Goal: Task Accomplishment & Management: Manage account settings

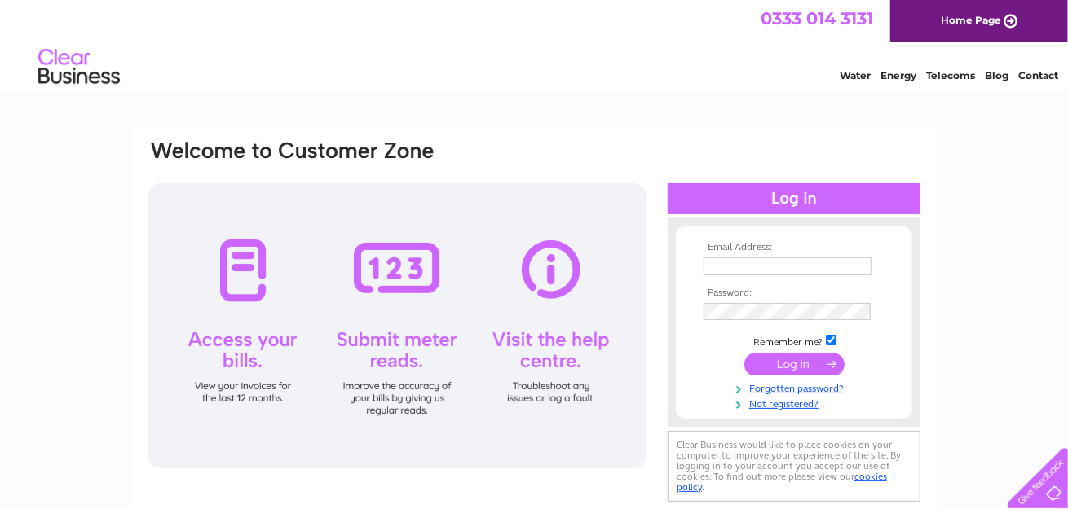
type input "methilhillbc55@gmail.com"
click at [233, 271] on div at bounding box center [397, 325] width 499 height 285
click at [795, 368] on input "submit" at bounding box center [794, 364] width 100 height 23
click at [796, 361] on input "submit" at bounding box center [794, 364] width 100 height 23
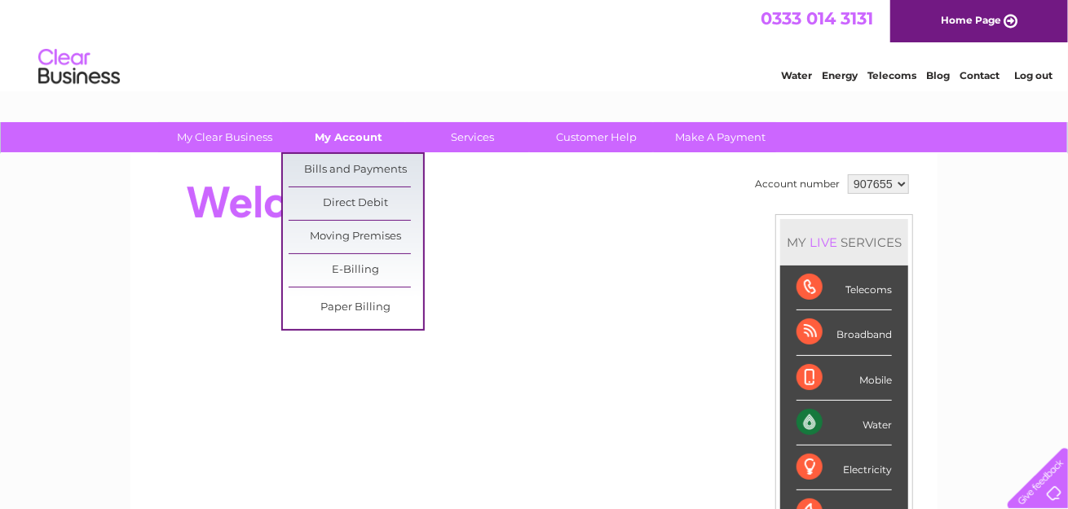
click at [346, 132] on link "My Account" at bounding box center [349, 137] width 134 height 30
click at [328, 170] on link "Bills and Payments" at bounding box center [356, 170] width 134 height 33
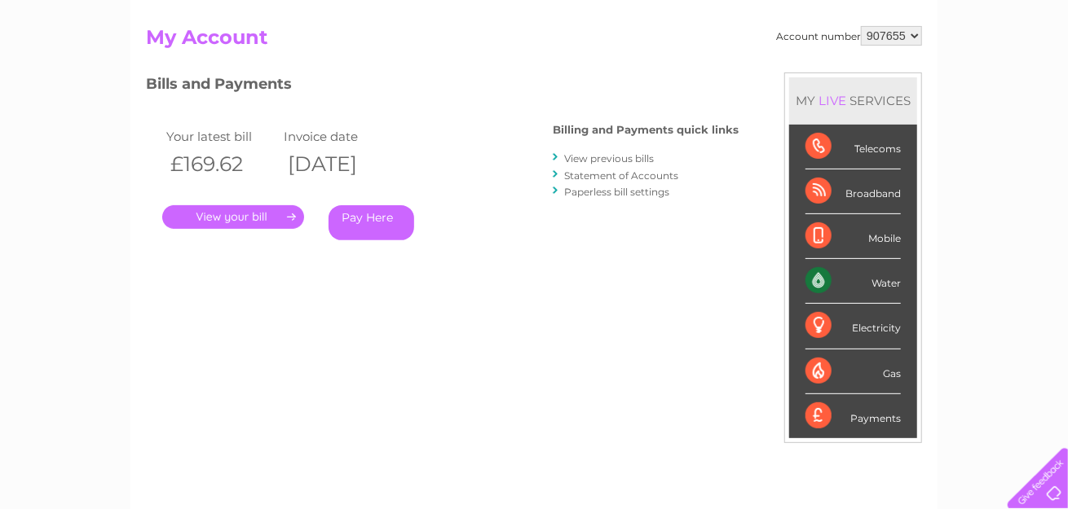
scroll to position [163, 0]
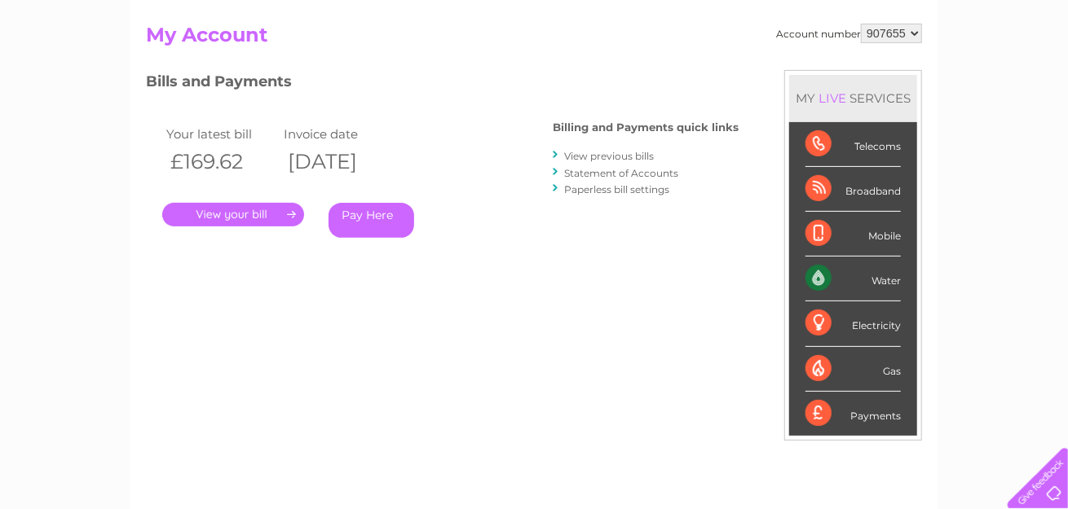
click at [226, 212] on link "." at bounding box center [233, 215] width 142 height 24
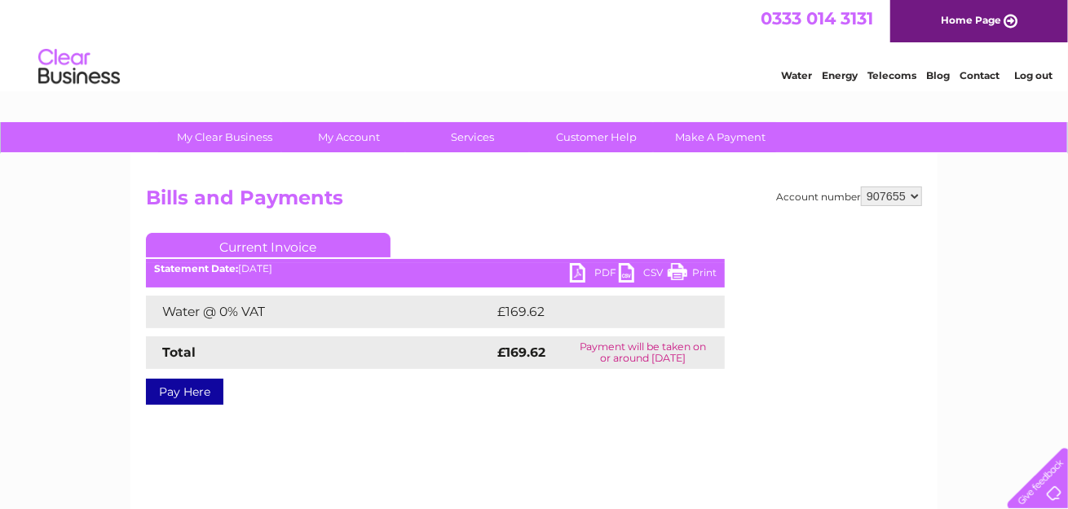
click at [912, 196] on select "907655" at bounding box center [891, 197] width 61 height 20
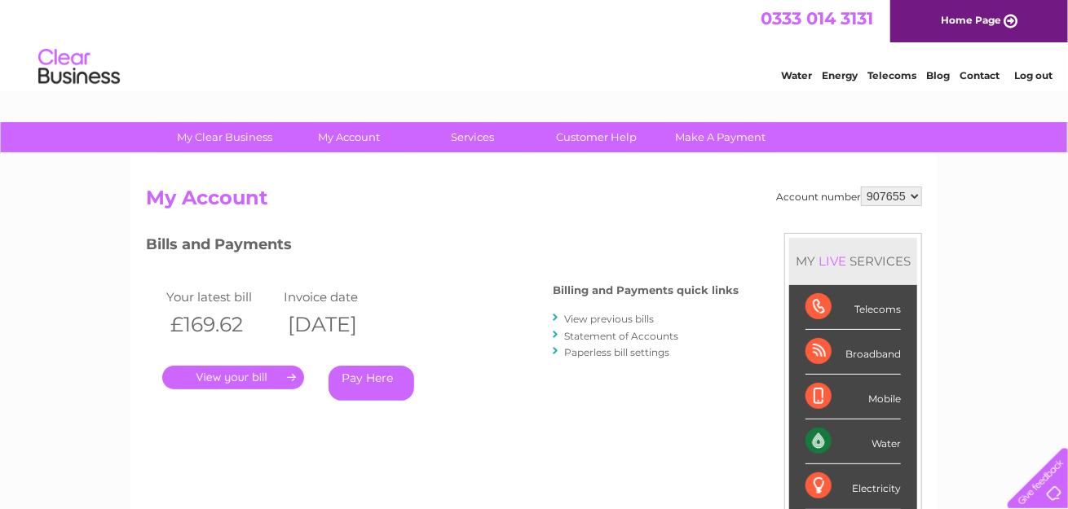
click at [915, 194] on select "907655" at bounding box center [891, 197] width 61 height 20
drag, startPoint x: 906, startPoint y: 188, endPoint x: 851, endPoint y: 193, distance: 54.8
click at [851, 193] on div "Account number 907655" at bounding box center [849, 197] width 146 height 20
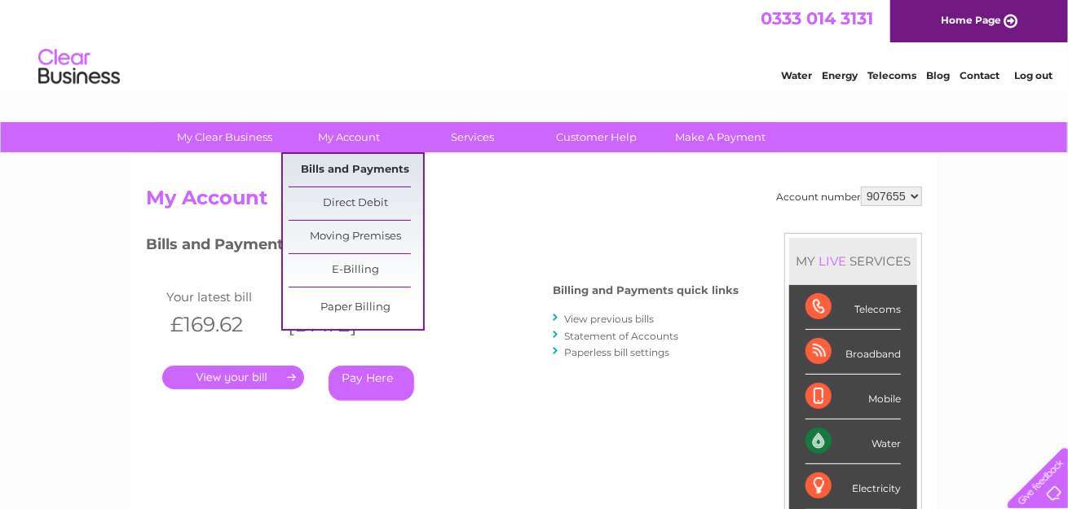
click at [353, 166] on link "Bills and Payments" at bounding box center [356, 170] width 134 height 33
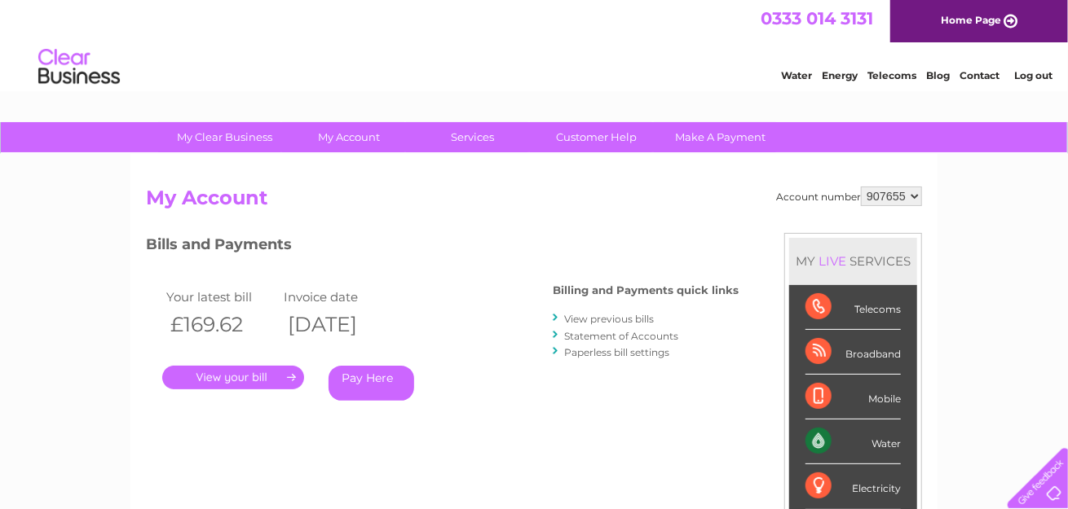
click at [912, 195] on select "907655" at bounding box center [891, 197] width 61 height 20
click at [904, 189] on select "907655" at bounding box center [891, 197] width 61 height 20
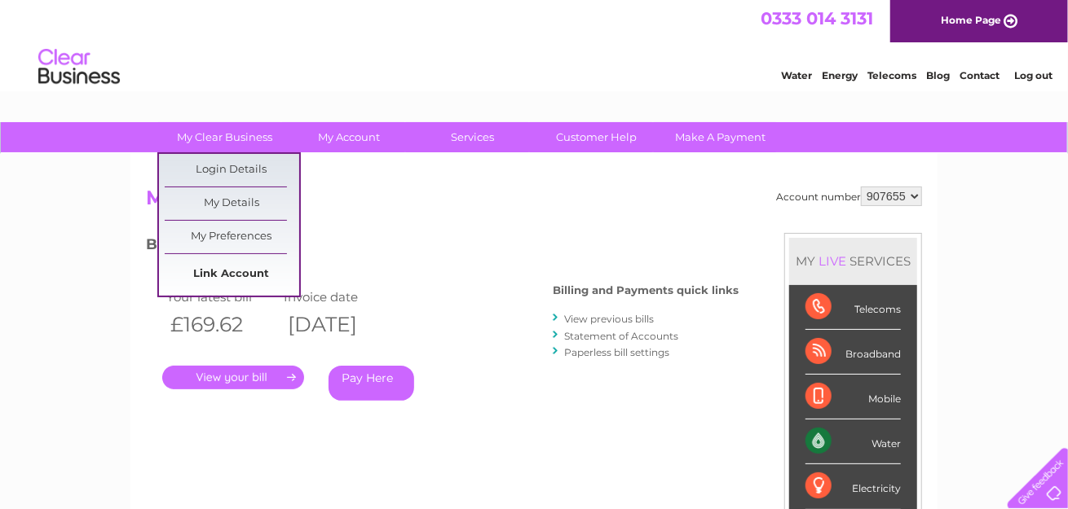
click at [214, 271] on link "Link Account" at bounding box center [232, 274] width 134 height 33
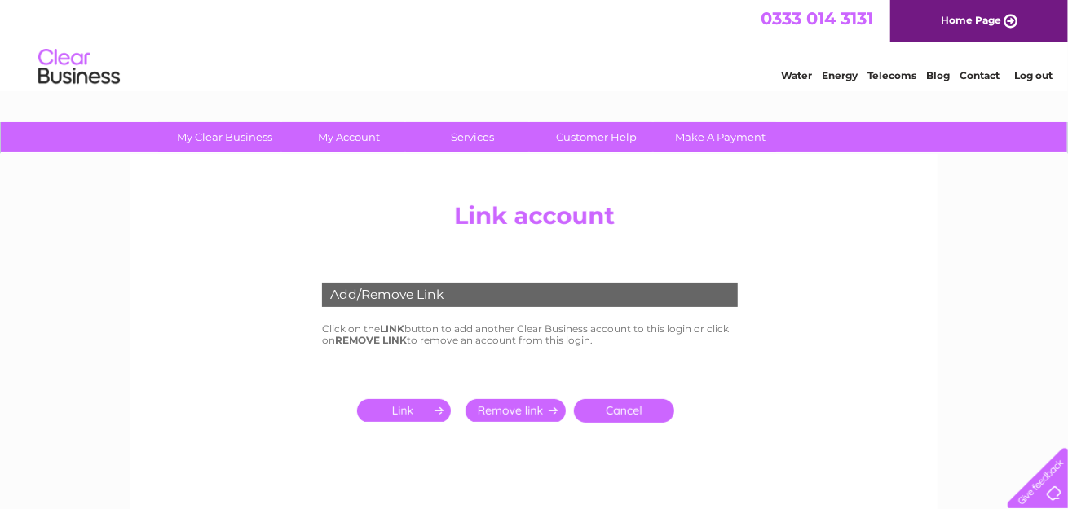
scroll to position [82, 0]
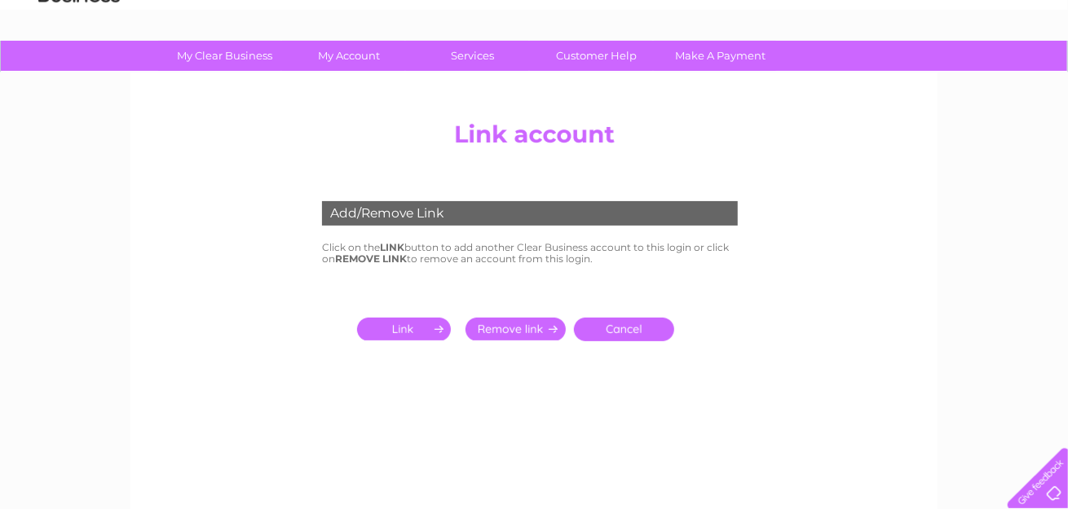
click at [412, 329] on input "submit" at bounding box center [407, 329] width 100 height 23
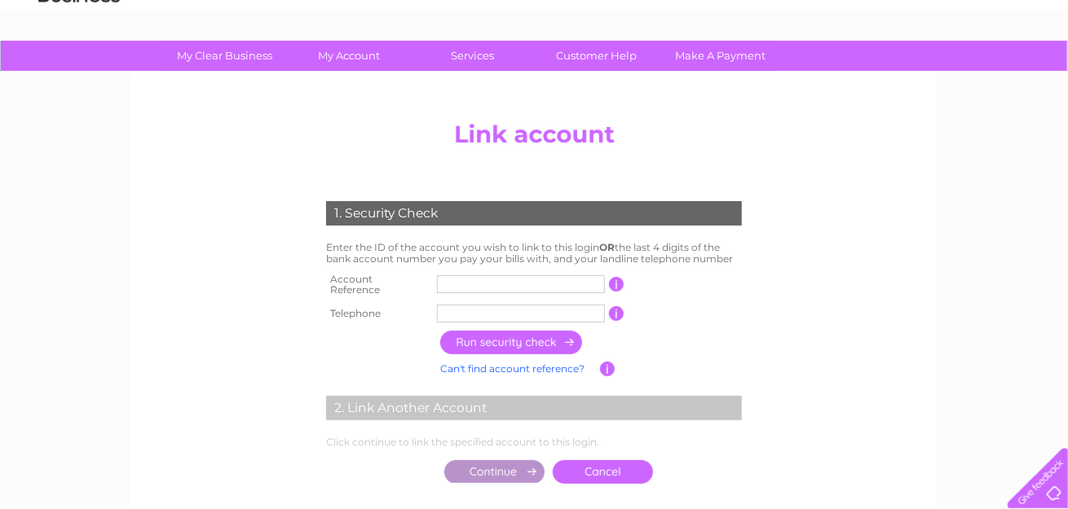
click at [460, 284] on input "text" at bounding box center [521, 284] width 168 height 18
type input "0719"
click at [468, 311] on input "text" at bounding box center [521, 314] width 168 height 18
type input "01592716649"
click at [497, 336] on input "button" at bounding box center [511, 343] width 143 height 24
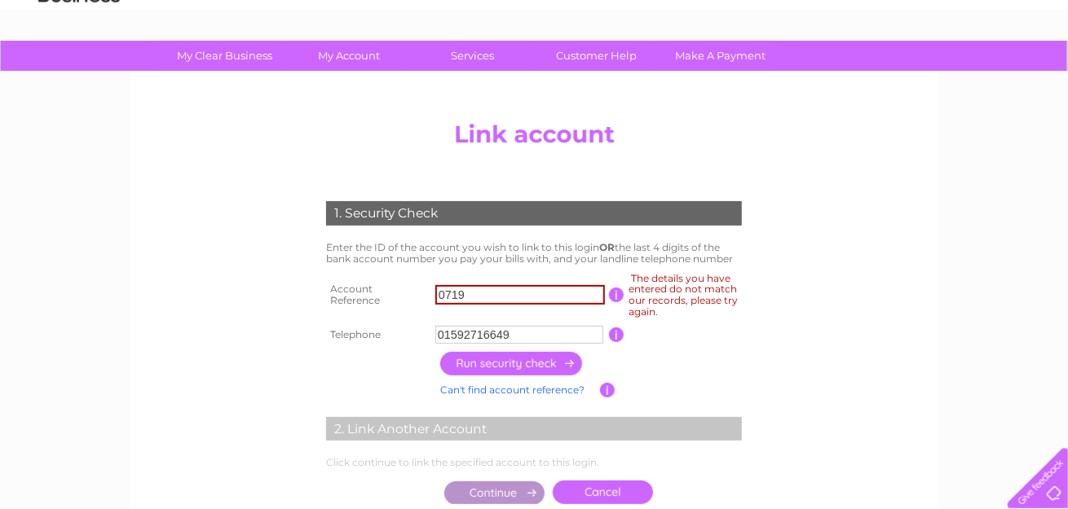
click at [512, 364] on input "button" at bounding box center [511, 364] width 143 height 24
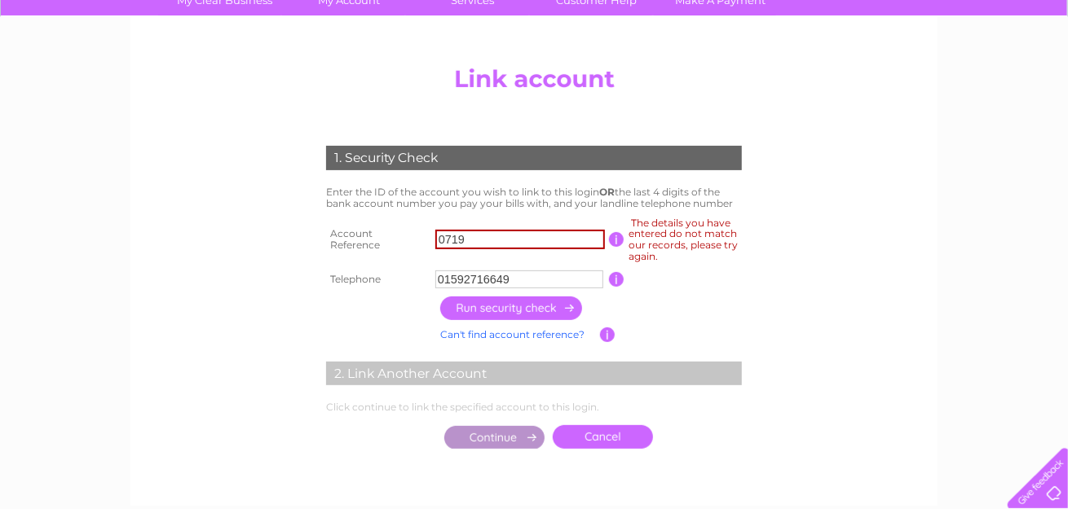
scroll to position [163, 0]
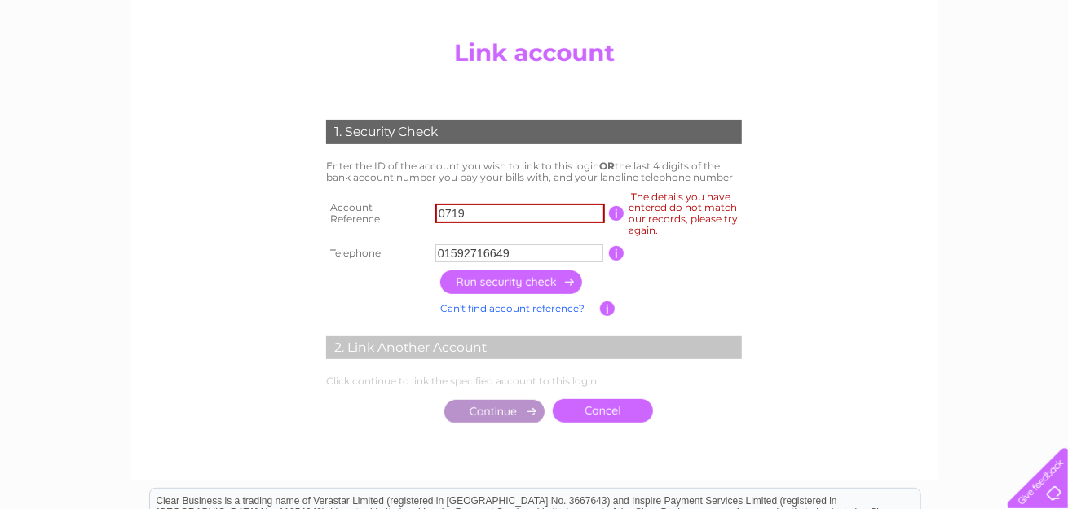
click at [544, 280] on input "button" at bounding box center [511, 283] width 143 height 24
click at [499, 287] on input "button" at bounding box center [511, 283] width 143 height 24
drag, startPoint x: 467, startPoint y: 214, endPoint x: 316, endPoint y: 228, distance: 151.4
click at [316, 228] on div "1. Security Check Enter the ID of the account you wish to link to this login OR…" at bounding box center [534, 268] width 491 height 328
click at [537, 280] on input "button" at bounding box center [511, 283] width 143 height 24
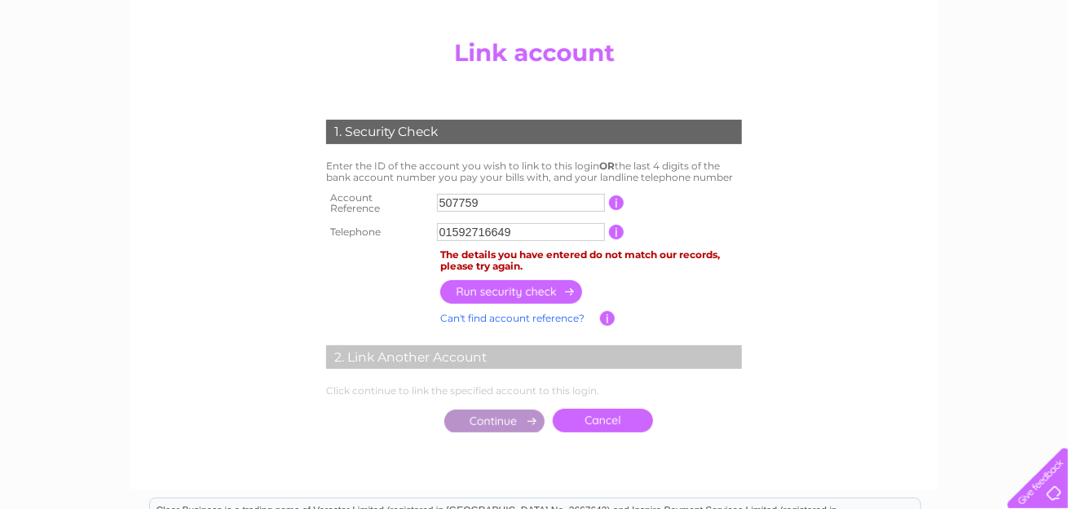
drag, startPoint x: 491, startPoint y: 196, endPoint x: 359, endPoint y: 208, distance: 132.5
click at [359, 208] on tr "Account Reference 507759 This should appear at the top of your bill and its the…" at bounding box center [534, 203] width 424 height 33
type input "907559"
click at [515, 281] on input "button" at bounding box center [511, 292] width 143 height 24
click at [516, 283] on input "button" at bounding box center [511, 292] width 143 height 24
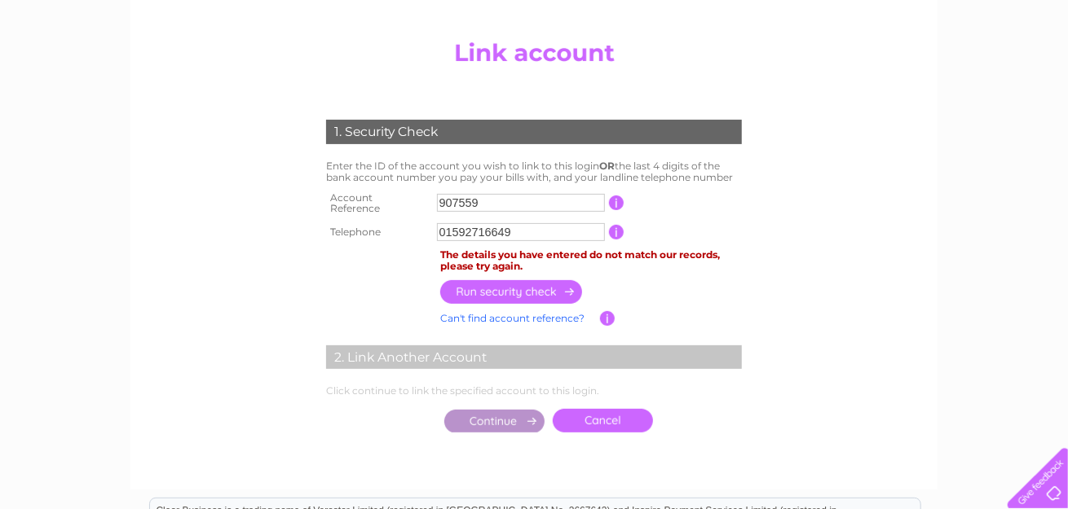
scroll to position [245, 0]
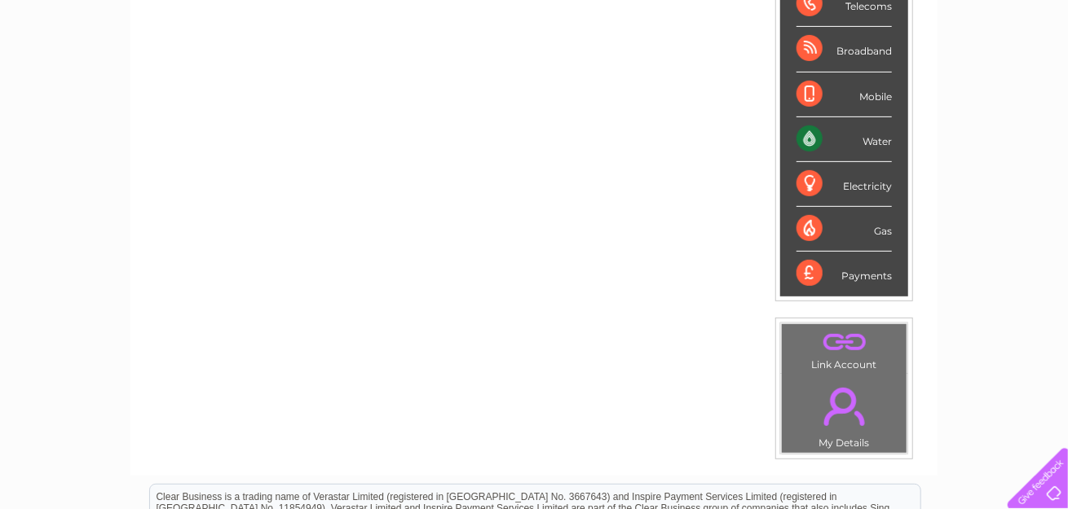
scroll to position [326, 0]
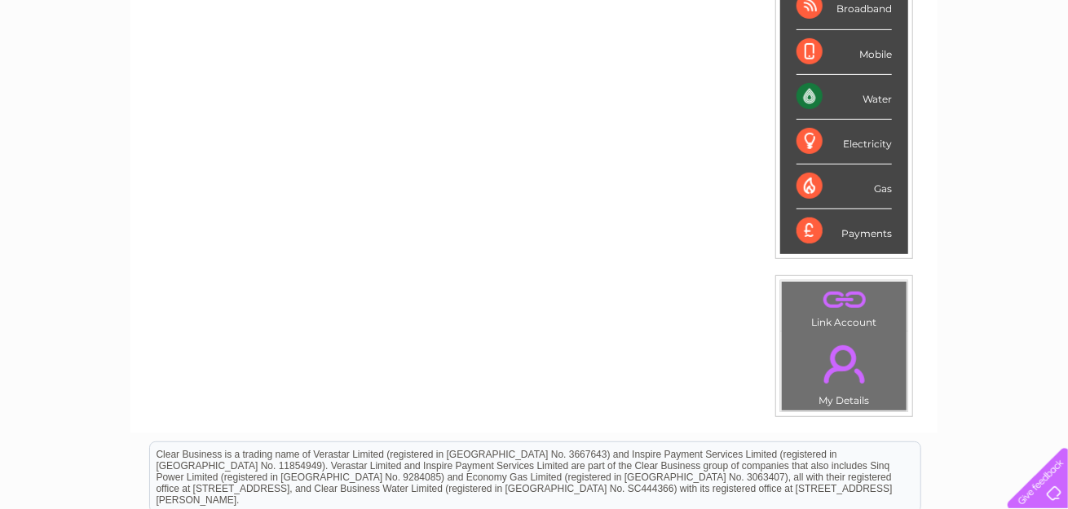
click at [831, 346] on link "." at bounding box center [844, 364] width 117 height 57
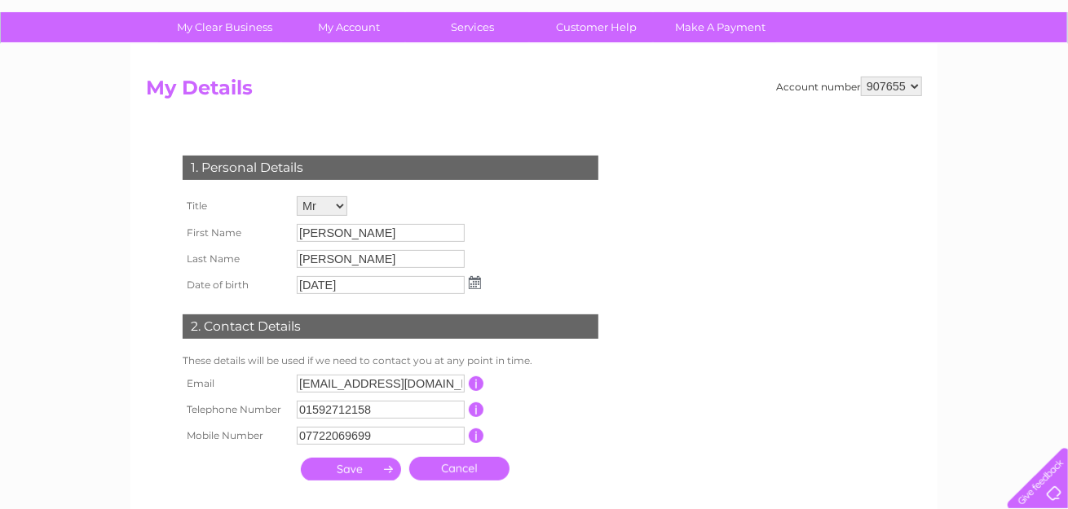
scroll to position [163, 0]
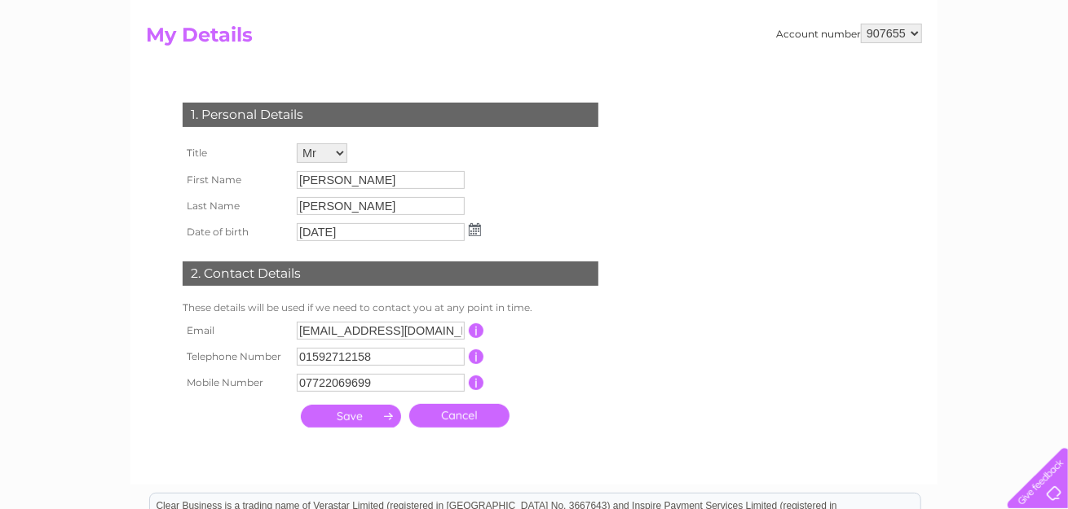
drag, startPoint x: 414, startPoint y: 369, endPoint x: 333, endPoint y: 428, distance: 100.4
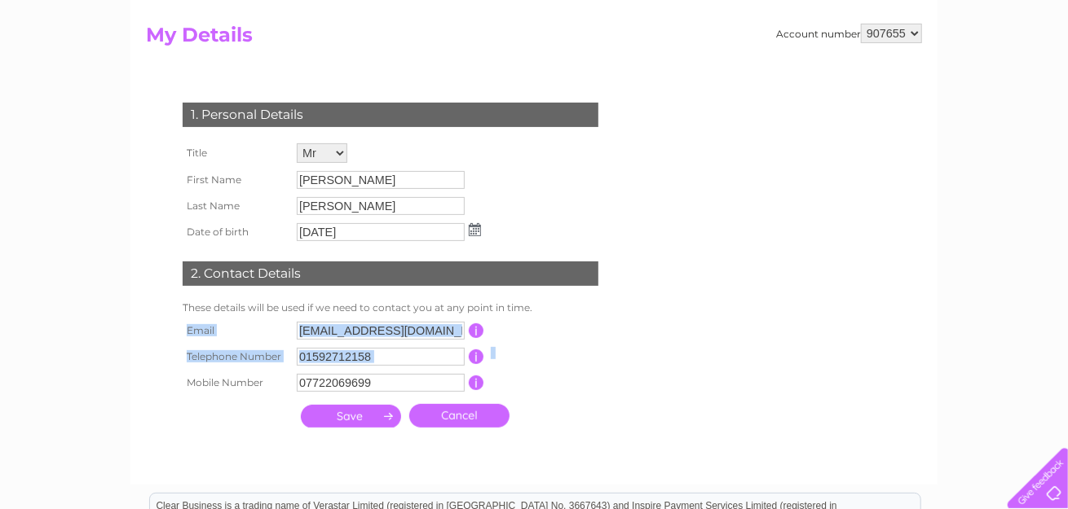
drag, startPoint x: 333, startPoint y: 428, endPoint x: 603, endPoint y: 348, distance: 282.1
click at [603, 348] on div "1. Personal Details Title Mr Mrs Ms Miss Dr Rev Prof Other First Name Robert La…" at bounding box center [394, 261] width 496 height 350
click at [351, 413] on input "submit" at bounding box center [351, 416] width 100 height 23
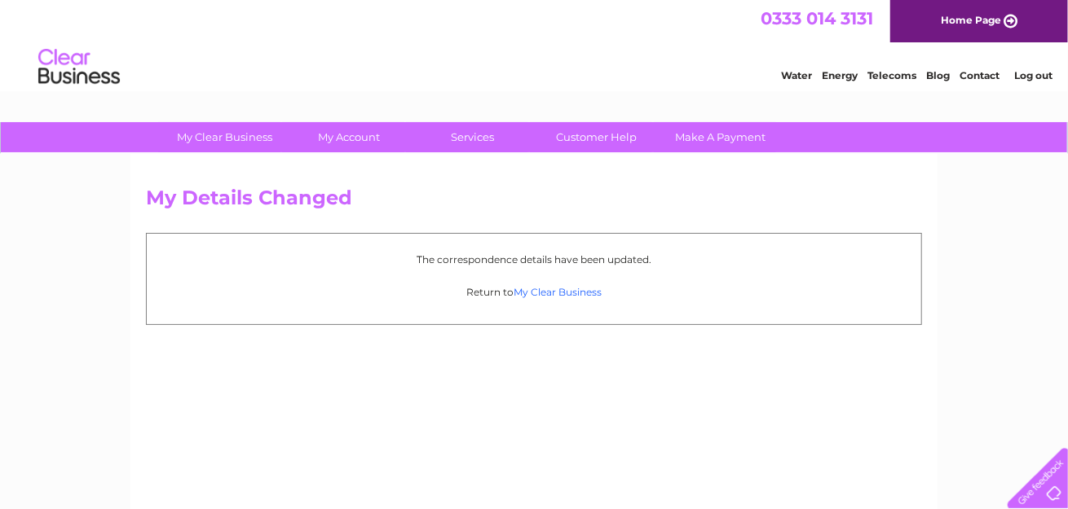
click at [545, 289] on link "My Clear Business" at bounding box center [557, 292] width 88 height 12
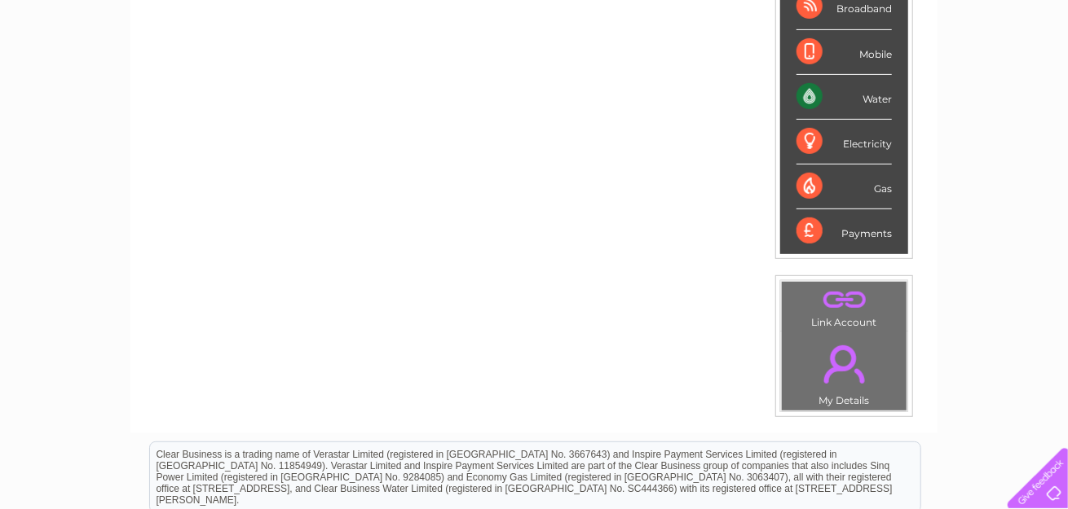
scroll to position [407, 0]
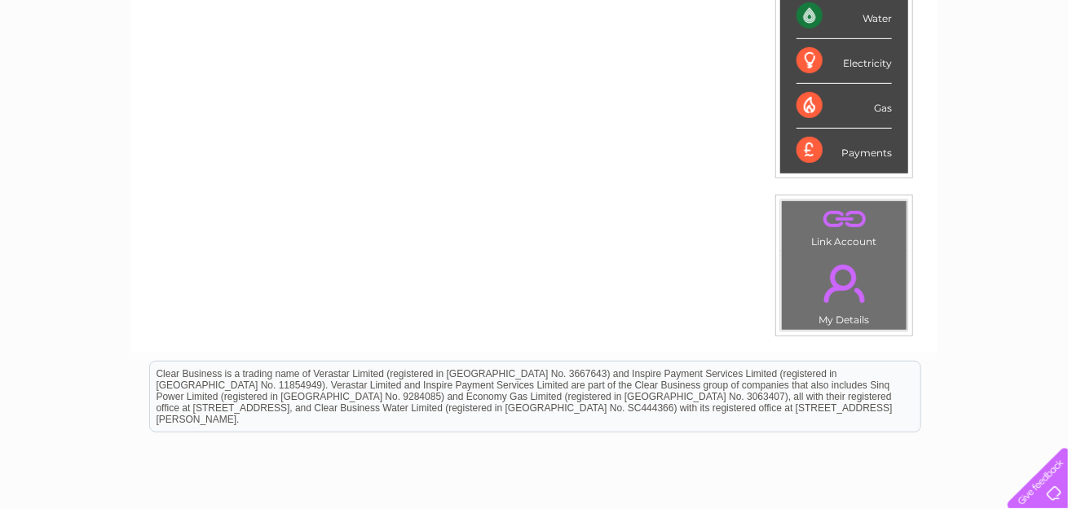
click at [838, 226] on link "." at bounding box center [844, 219] width 117 height 29
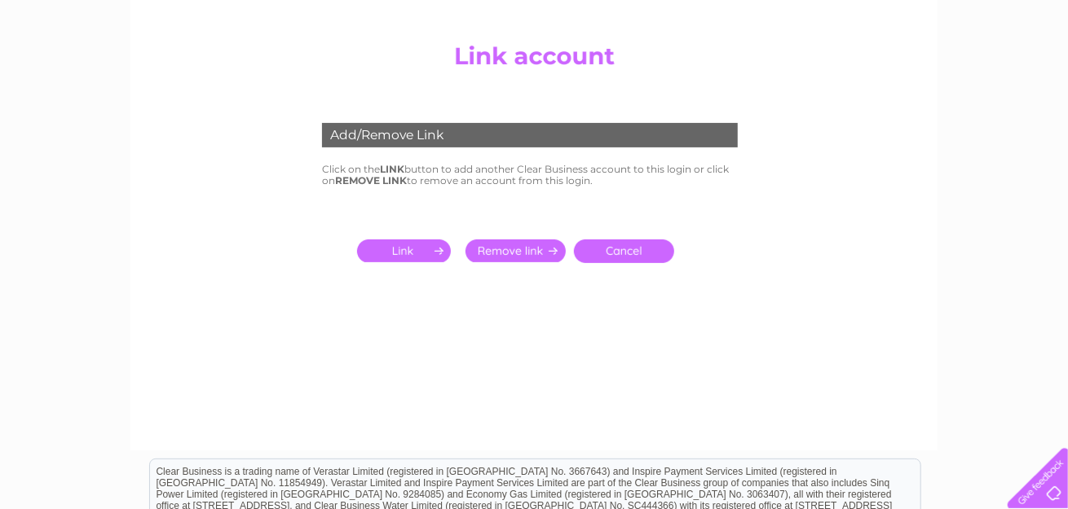
scroll to position [163, 0]
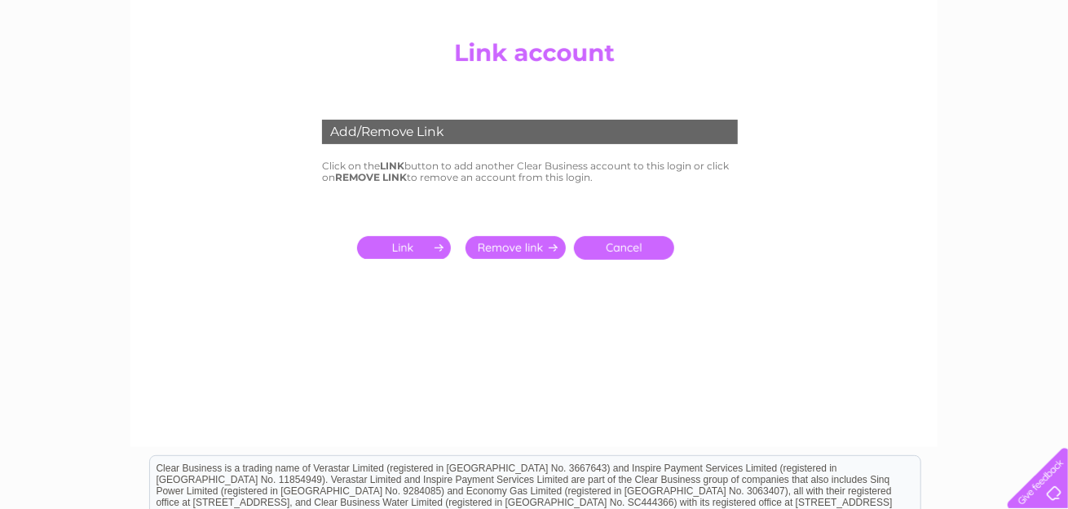
click at [403, 248] on input "submit" at bounding box center [407, 247] width 100 height 23
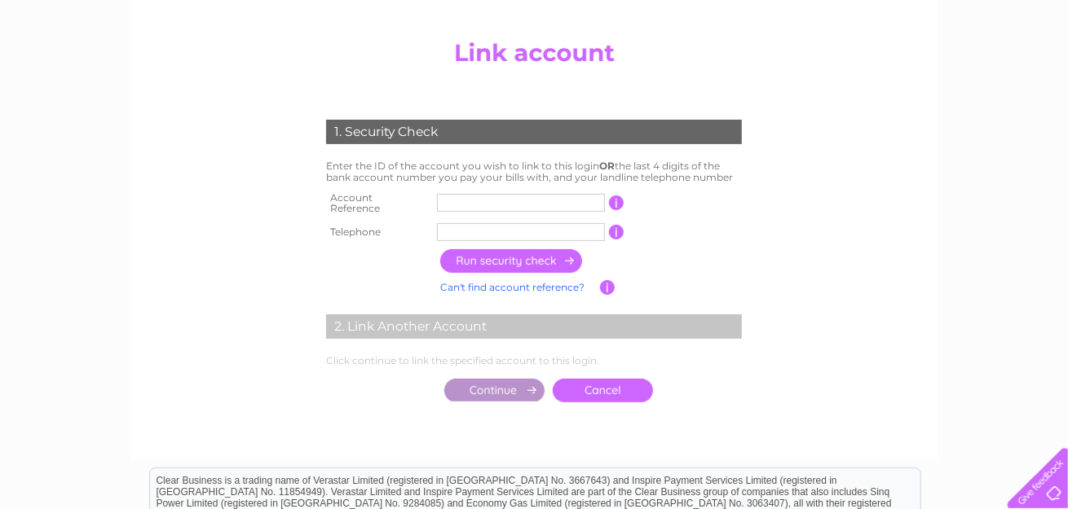
click at [456, 196] on input "text" at bounding box center [521, 203] width 168 height 18
type input "507759"
click at [452, 229] on input "text" at bounding box center [521, 232] width 168 height 18
type input "01592712158"
click at [541, 253] on input "button" at bounding box center [511, 261] width 143 height 24
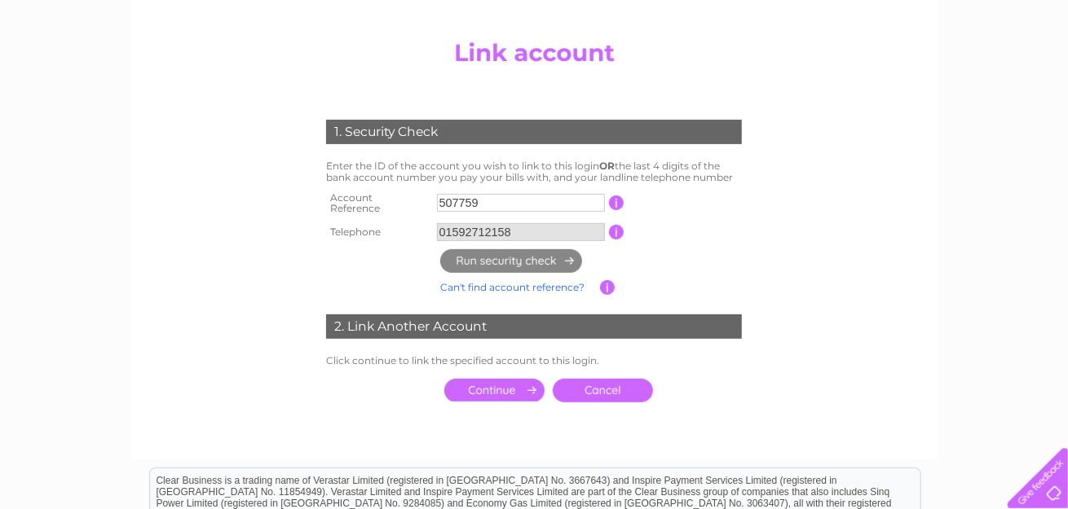
click at [500, 380] on input "submit" at bounding box center [494, 390] width 100 height 23
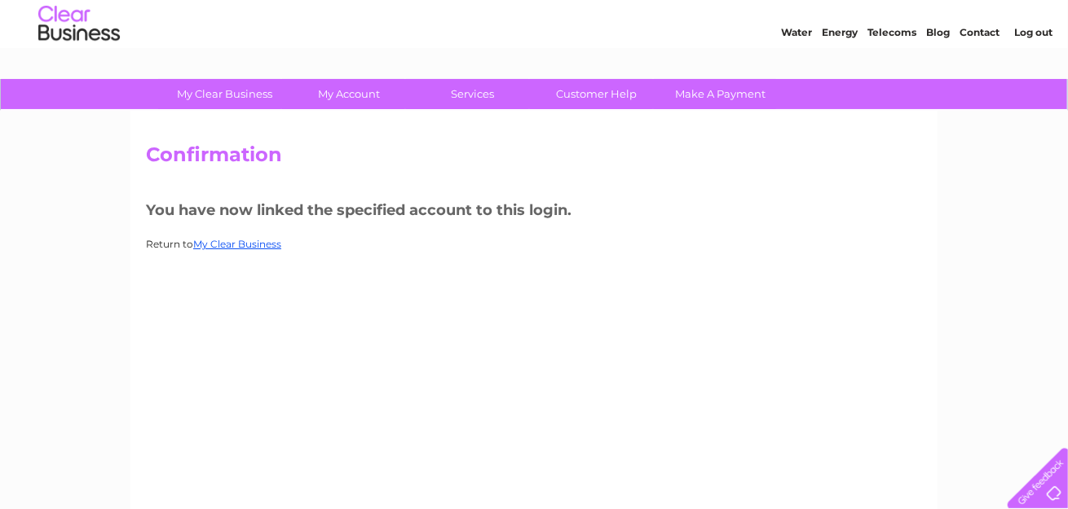
scroll to position [82, 0]
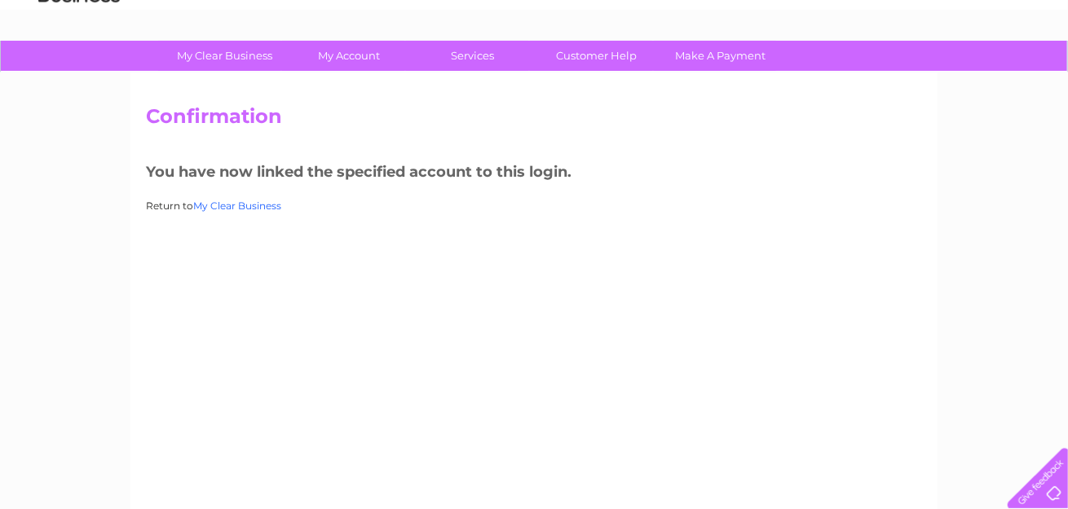
click at [268, 204] on link "My Clear Business" at bounding box center [237, 206] width 88 height 12
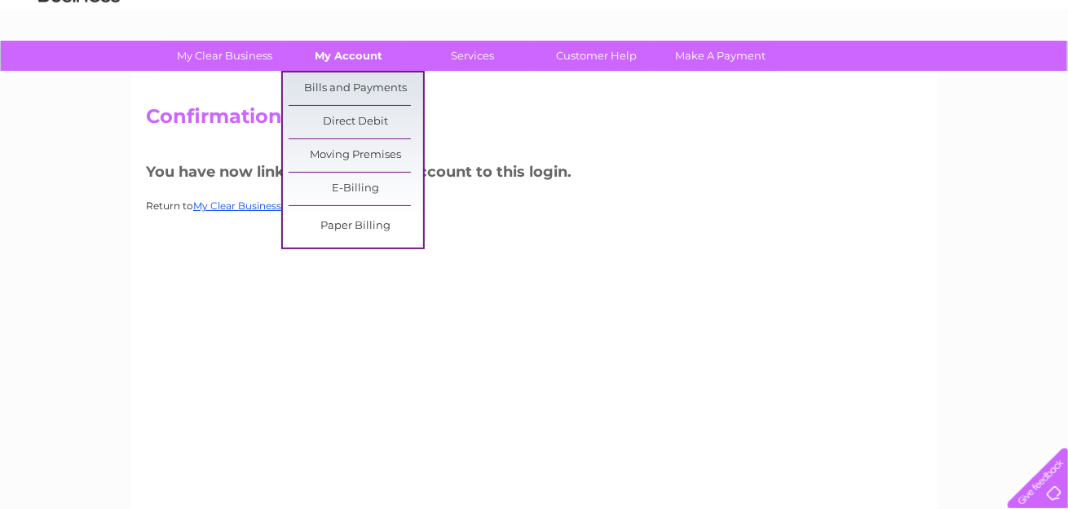
click at [343, 58] on link "My Account" at bounding box center [349, 56] width 134 height 30
click at [335, 88] on link "Bills and Payments" at bounding box center [356, 89] width 134 height 33
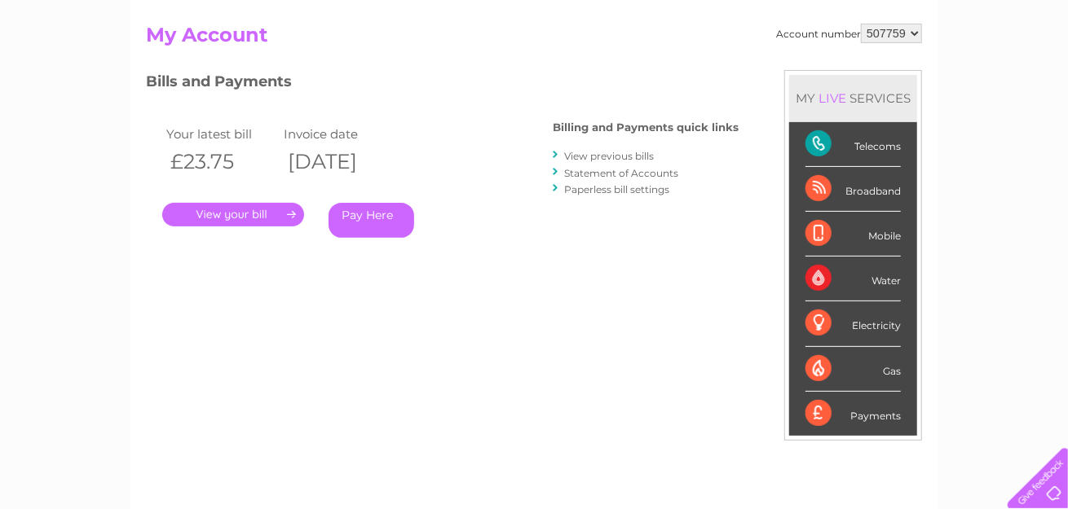
click at [214, 209] on link "." at bounding box center [233, 215] width 142 height 24
click at [237, 215] on link "." at bounding box center [233, 215] width 142 height 24
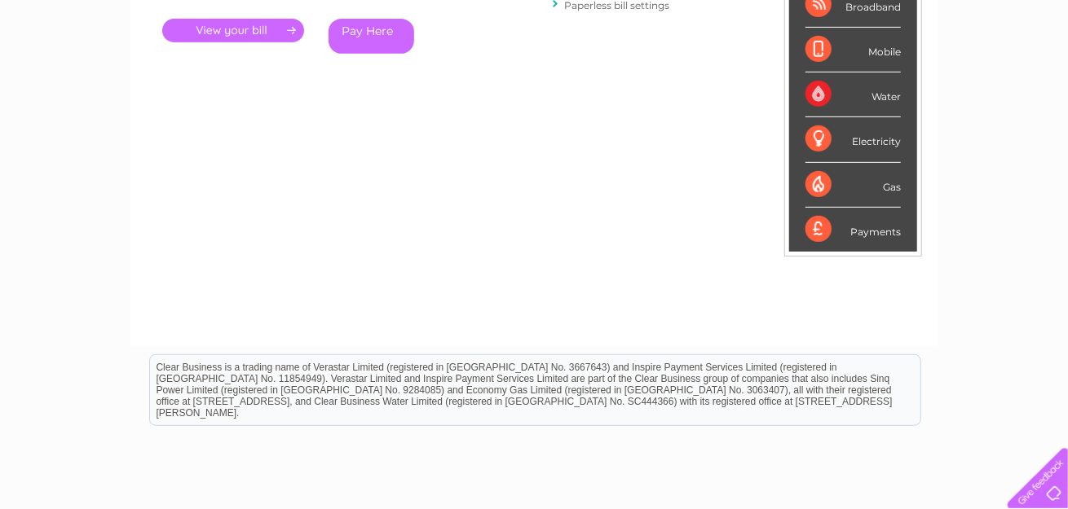
scroll to position [227, 0]
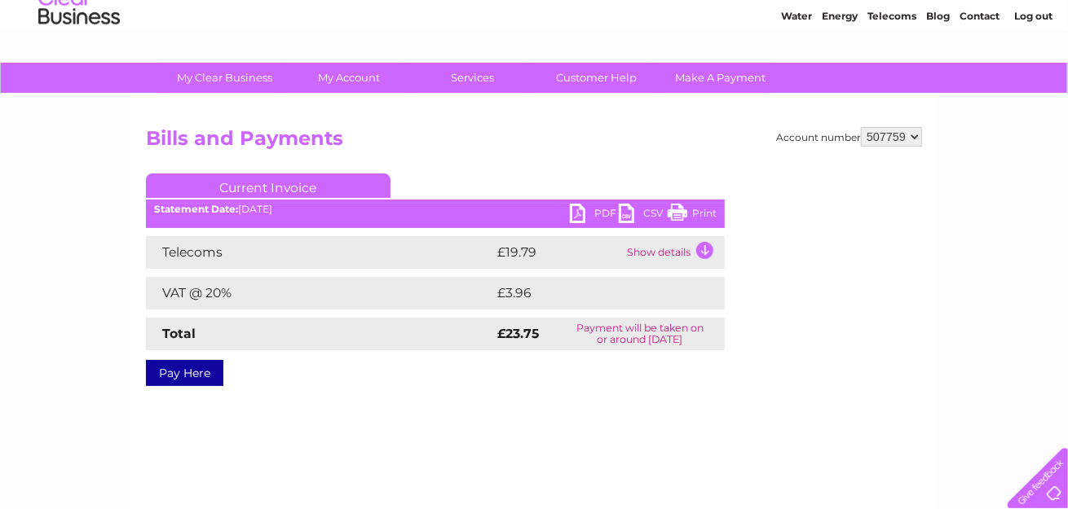
scroll to position [82, 0]
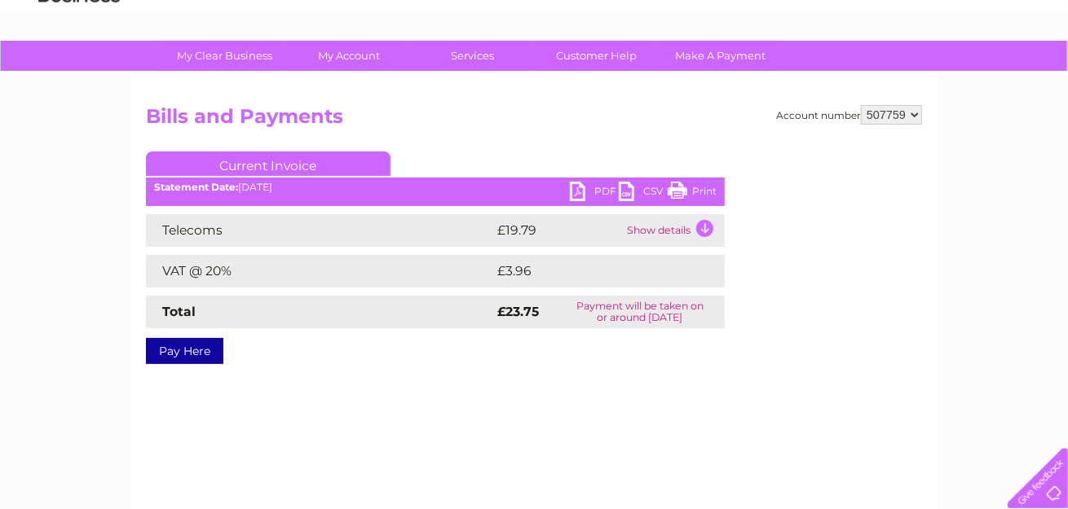
click at [573, 189] on link "PDF" at bounding box center [594, 194] width 49 height 24
